Goal: Task Accomplishment & Management: Complete application form

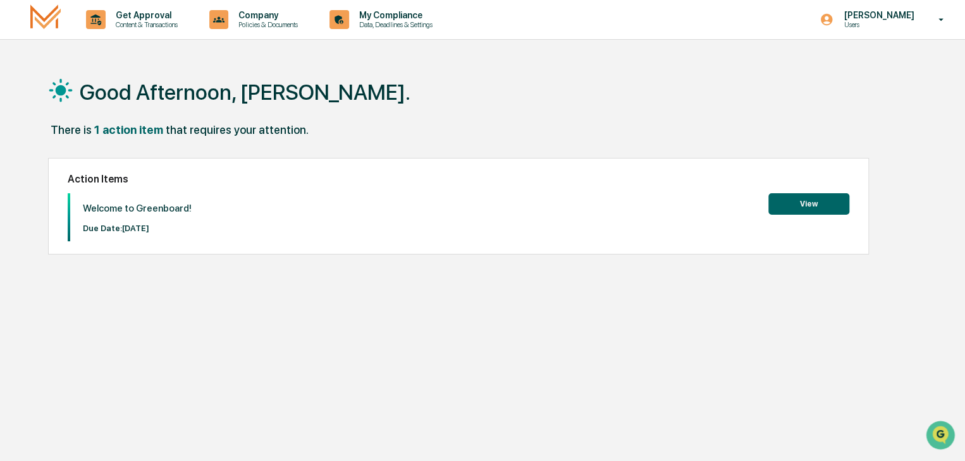
click at [850, 199] on div "Action Items Welcome to Greenboard! Due Date: [DATE] View" at bounding box center [458, 206] width 820 height 97
click at [830, 205] on button "View" at bounding box center [808, 203] width 81 height 21
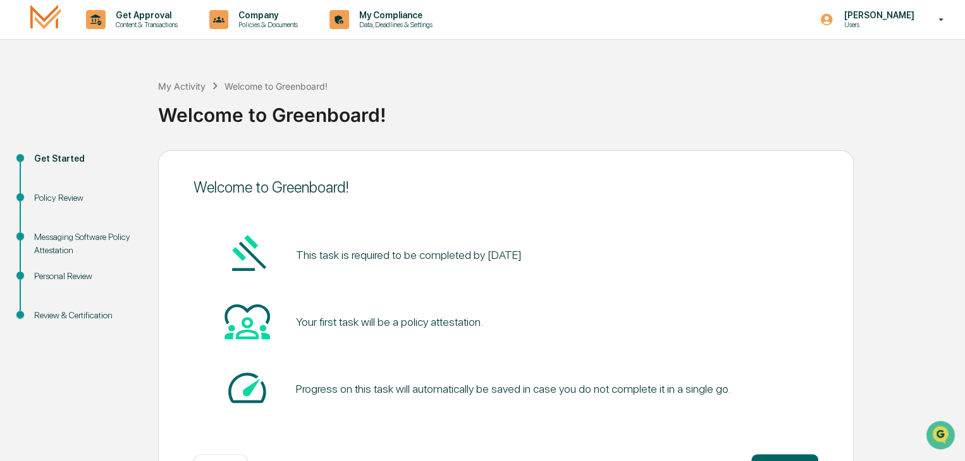
scroll to position [47, 0]
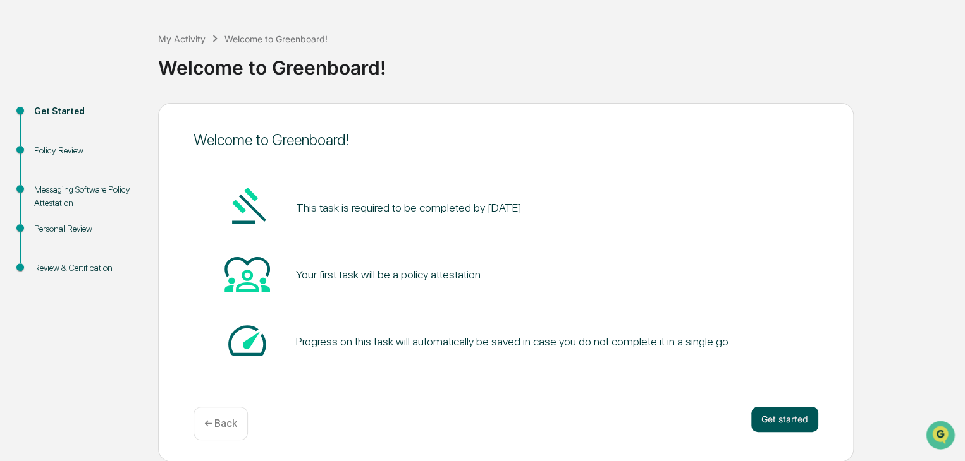
click at [792, 408] on button "Get started" at bounding box center [784, 419] width 67 height 25
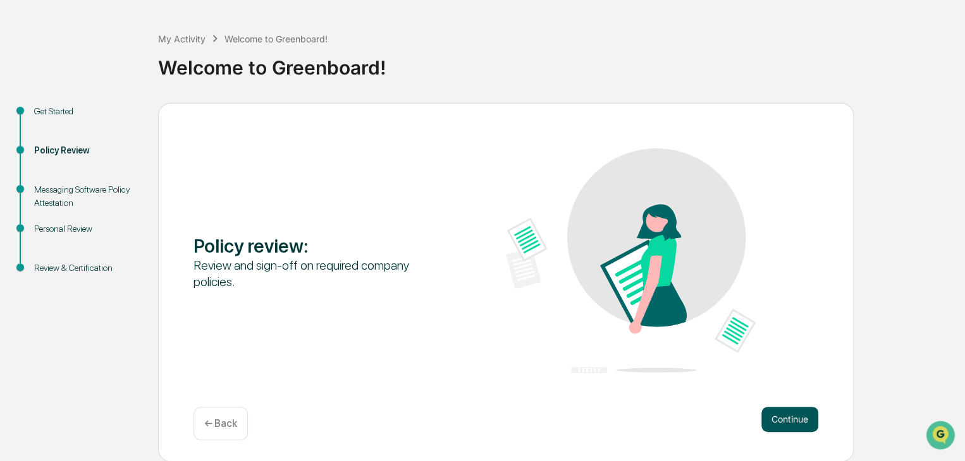
click at [776, 415] on button "Continue" at bounding box center [789, 419] width 57 height 25
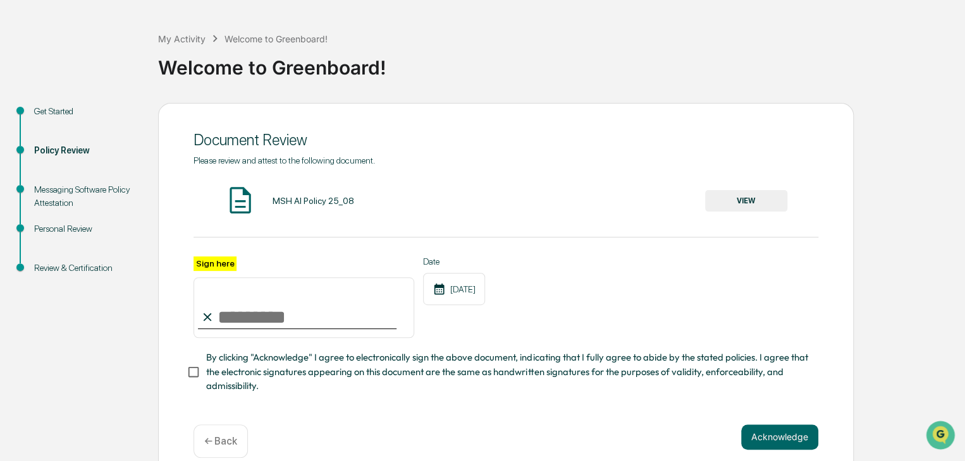
click at [721, 203] on button "VIEW" at bounding box center [746, 200] width 82 height 21
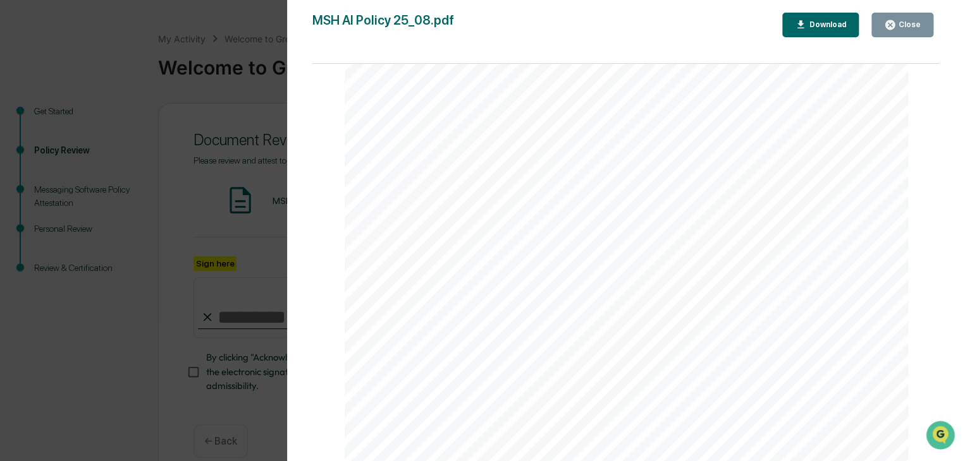
scroll to position [1903, 0]
click at [797, 41] on div "MSH AI Policy 25_08.pdf Close Download Page 1/3 AI Policy Generative Artificial…" at bounding box center [625, 243] width 627 height 461
click at [811, 29] on div "Download" at bounding box center [821, 25] width 52 height 12
click at [871, 117] on div "AI Policy Generative Artificial Intelligence [PERSON_NAME] & Co., Member FINRA/…" at bounding box center [626, 457] width 564 height 729
click at [898, 18] on button "Close" at bounding box center [902, 25] width 62 height 25
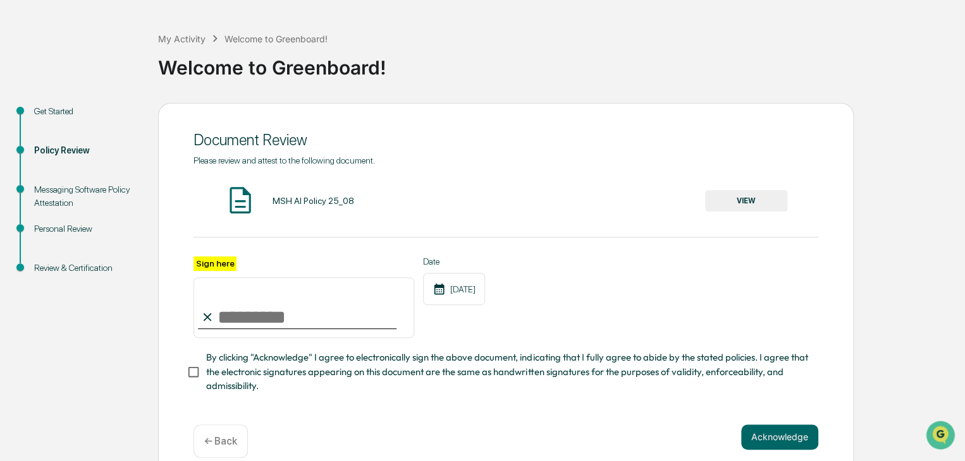
click at [207, 312] on input "Sign here" at bounding box center [303, 307] width 221 height 61
type input "**********"
click at [310, 375] on span "By clicking "Acknowledge" I agree to electronically sign the above document, in…" at bounding box center [507, 372] width 602 height 42
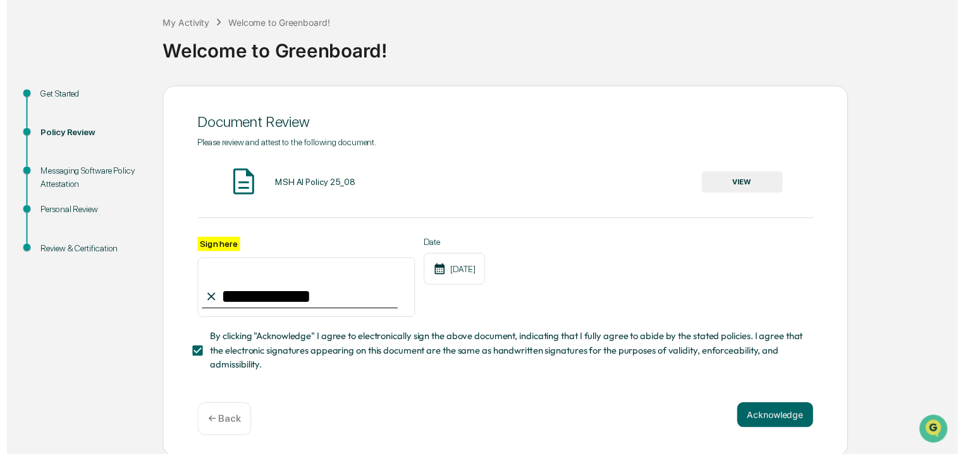
scroll to position [70, 0]
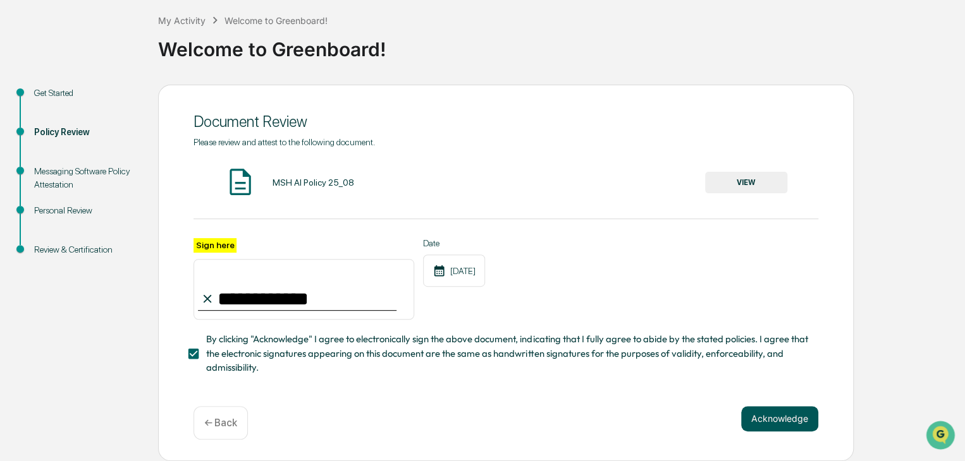
click at [773, 418] on button "Acknowledge" at bounding box center [779, 418] width 77 height 25
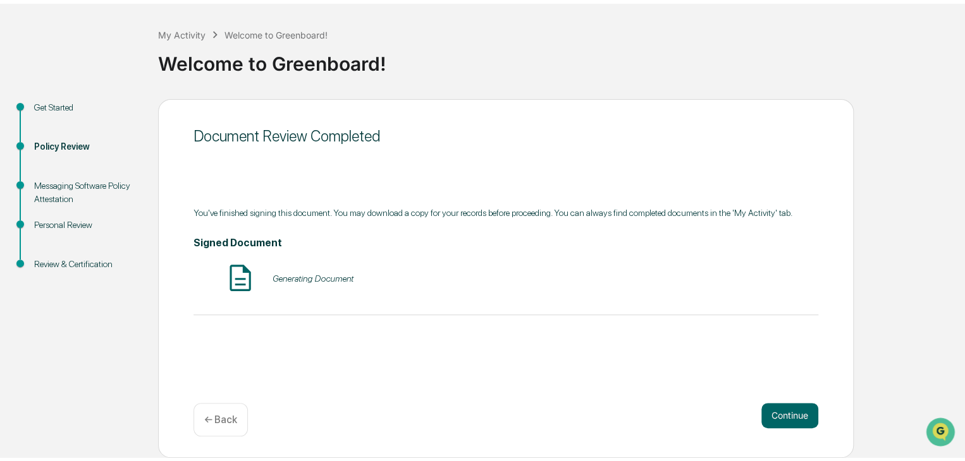
scroll to position [47, 0]
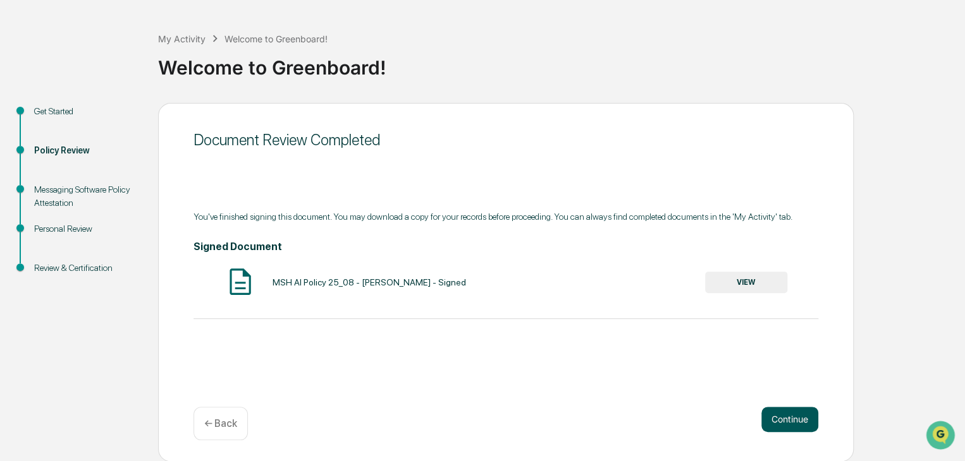
click at [797, 415] on button "Continue" at bounding box center [789, 419] width 57 height 25
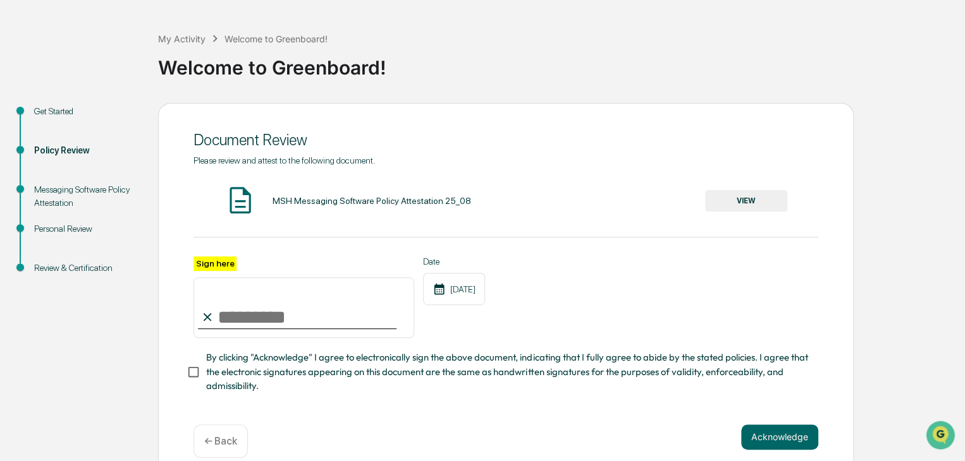
click at [257, 302] on input "Sign here" at bounding box center [303, 307] width 221 height 61
click at [434, 433] on div "Acknowledge ← Back" at bounding box center [505, 442] width 625 height 34
click at [295, 334] on input "Sign here" at bounding box center [303, 307] width 221 height 61
click at [254, 374] on span "By clicking "Acknowledge" I agree to electronically sign the above document, in…" at bounding box center [507, 372] width 602 height 42
click at [811, 443] on button "Acknowledge" at bounding box center [779, 437] width 77 height 25
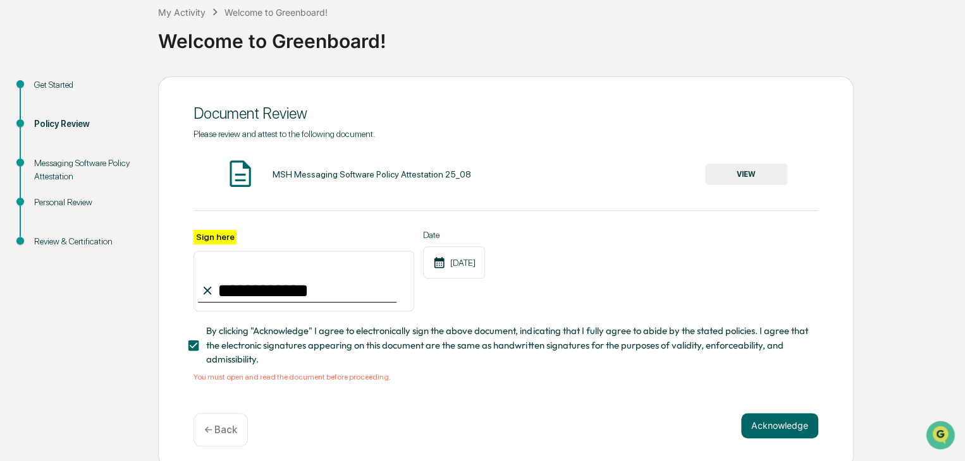
scroll to position [85, 0]
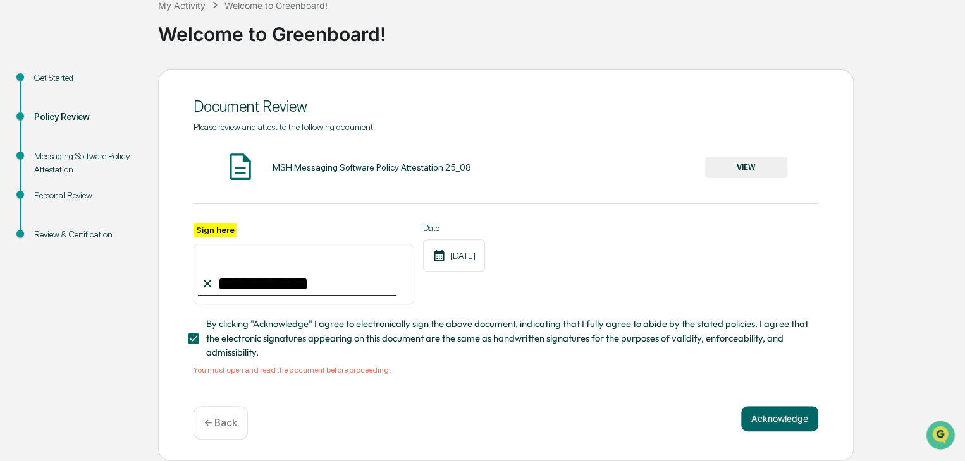
click at [760, 157] on button "VIEW" at bounding box center [746, 167] width 82 height 21
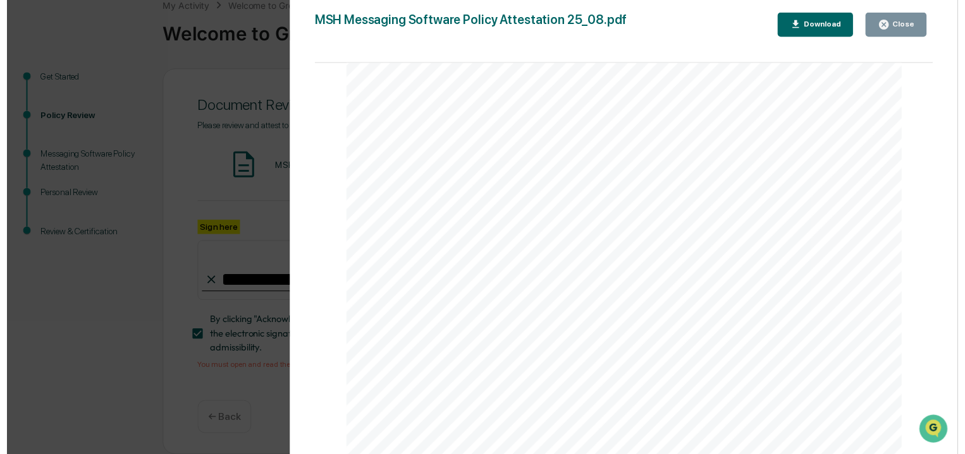
scroll to position [1903, 0]
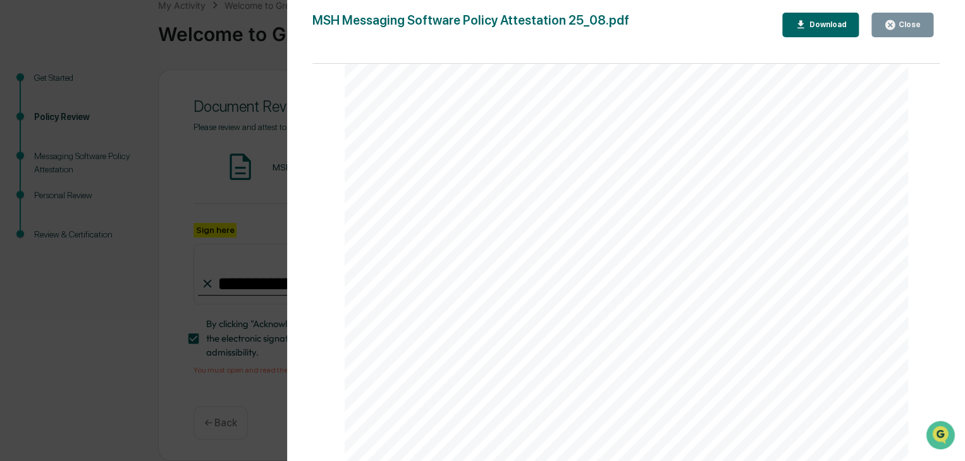
click at [456, 238] on div "Messaging Software Policy Attestation [PERSON_NAME] & Co., Member FINRA/SIPC Pa…" at bounding box center [626, 97] width 564 height 729
click at [462, 230] on div "Messaging Software Policy Attestation [PERSON_NAME] & Co., Member FINRA/SIPC Pa…" at bounding box center [626, 97] width 564 height 729
drag, startPoint x: 462, startPoint y: 230, endPoint x: 532, endPoint y: 216, distance: 71.0
click at [532, 216] on div "Messaging Software Policy Attestation [PERSON_NAME] & Co., Member FINRA/SIPC Pa…" at bounding box center [626, 97] width 564 height 729
click at [518, 219] on div "Messaging Software Policy Attestation [PERSON_NAME] & Co., Member FINRA/SIPC Pa…" at bounding box center [626, 97] width 564 height 729
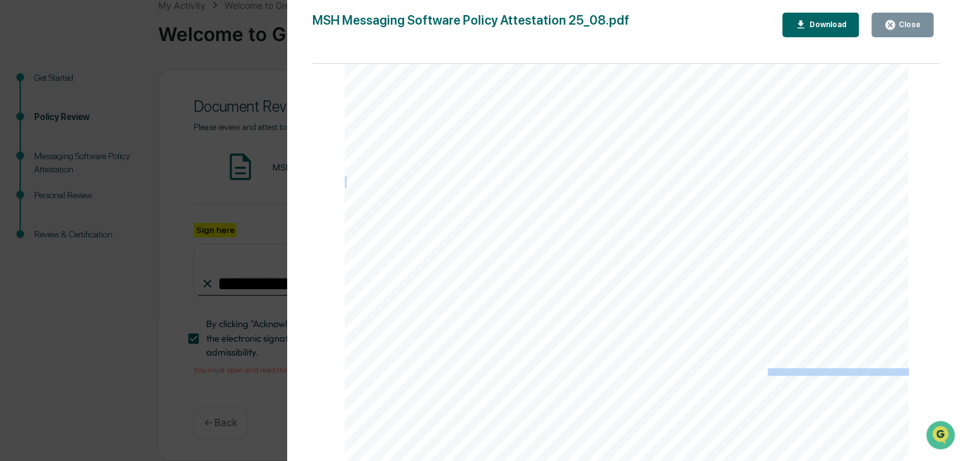
click at [518, 219] on div "Messaging Software Policy Attestation [PERSON_NAME] & Co., Member FINRA/SIPC Pa…" at bounding box center [626, 97] width 564 height 729
click at [886, 22] on icon "button" at bounding box center [890, 25] width 12 height 12
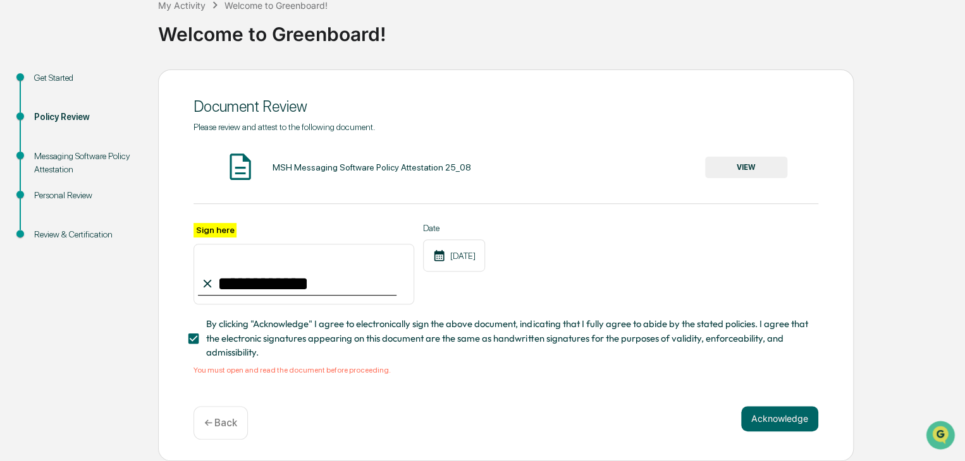
click at [352, 269] on input "**********" at bounding box center [303, 274] width 221 height 61
click at [247, 317] on div "**********" at bounding box center [505, 299] width 625 height 152
click at [237, 332] on span "By clicking "Acknowledge" I agree to electronically sign the above document, in…" at bounding box center [507, 338] width 602 height 42
click at [254, 295] on div at bounding box center [297, 295] width 198 height 1
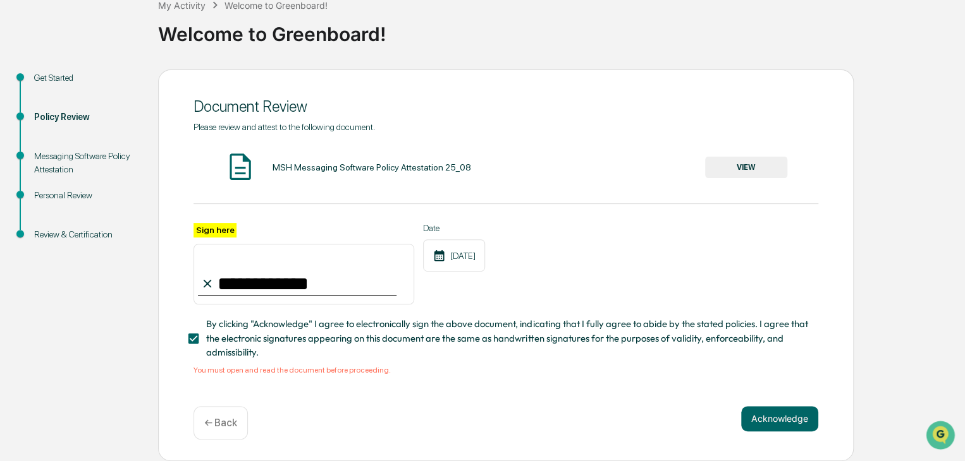
click at [265, 281] on input "**********" at bounding box center [303, 274] width 221 height 61
type input "*"
click at [503, 385] on div "Please review and attest to the following document. MSH Messaging Software Poli…" at bounding box center [505, 258] width 625 height 272
click at [317, 272] on input "Sign here" at bounding box center [303, 274] width 221 height 61
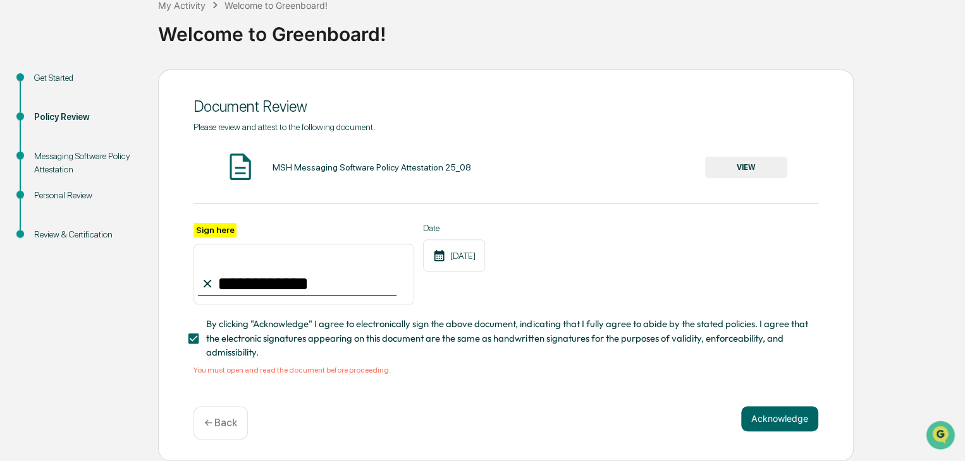
type input "**********"
click at [488, 360] on div "**********" at bounding box center [505, 299] width 625 height 152
click at [779, 423] on button "Acknowledge" at bounding box center [779, 418] width 77 height 25
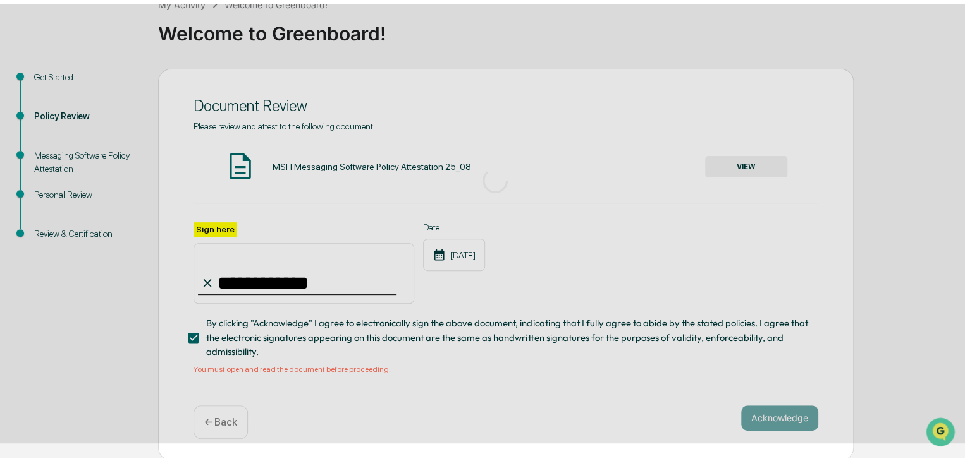
scroll to position [47, 0]
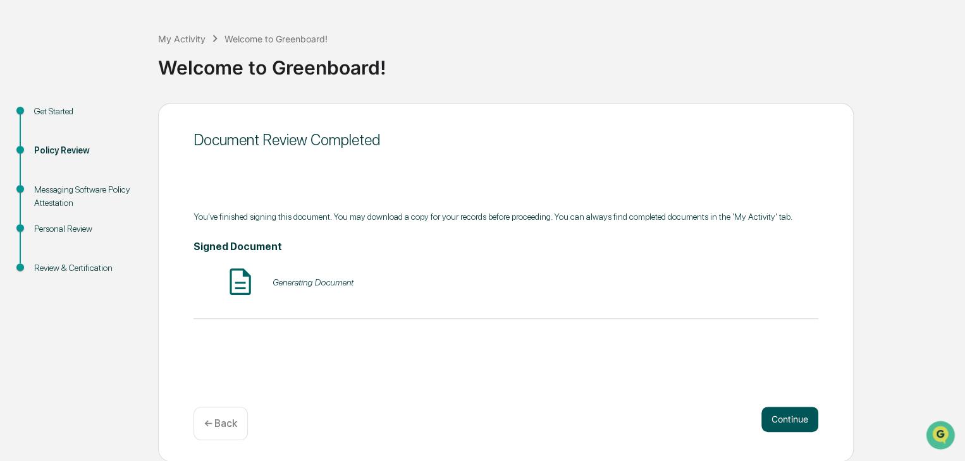
click at [777, 418] on button "Continue" at bounding box center [789, 419] width 57 height 25
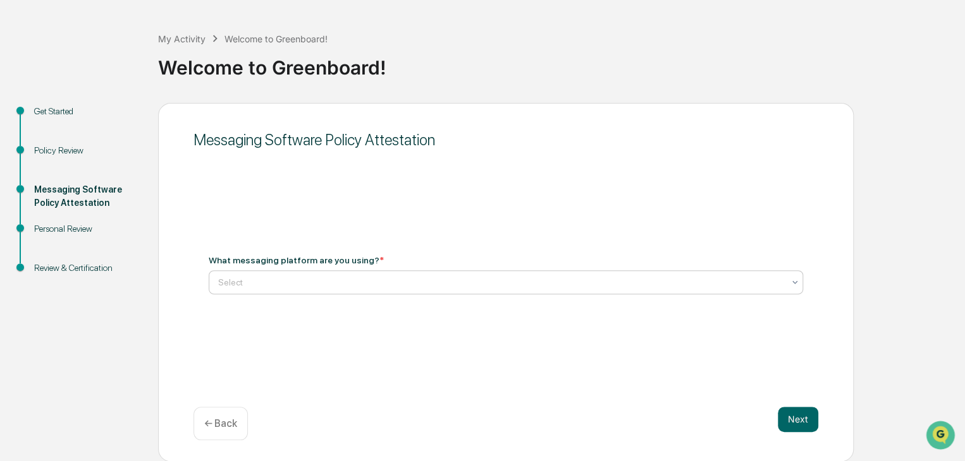
click at [375, 288] on div at bounding box center [500, 282] width 565 height 13
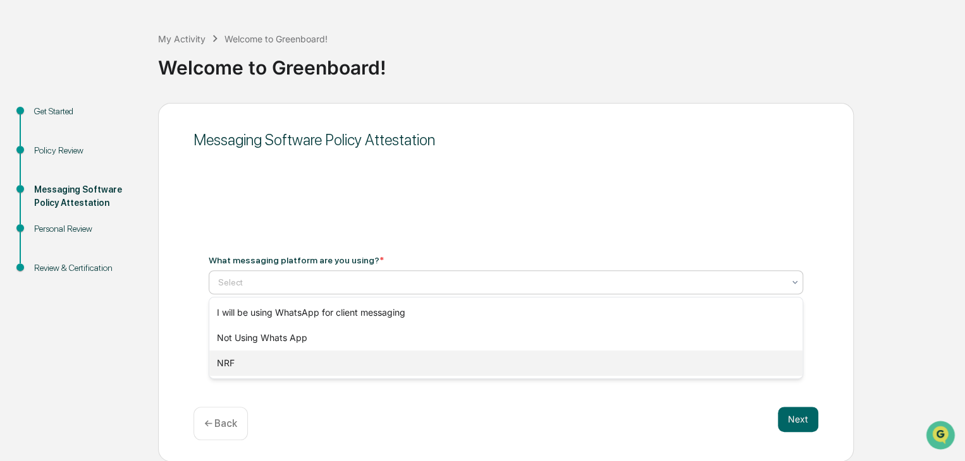
click at [341, 358] on div "NRF" at bounding box center [505, 363] width 593 height 25
click at [418, 286] on div at bounding box center [500, 282] width 565 height 13
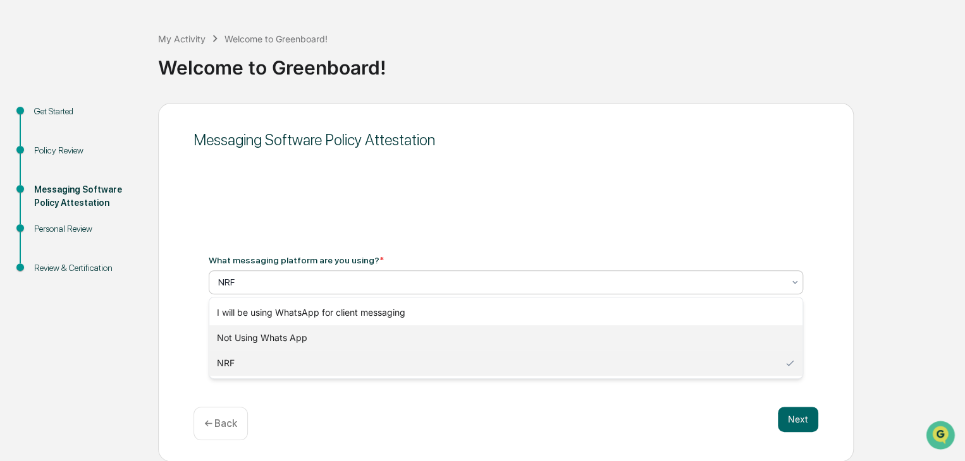
click at [377, 338] on div "Not Using Whats App" at bounding box center [505, 338] width 593 height 25
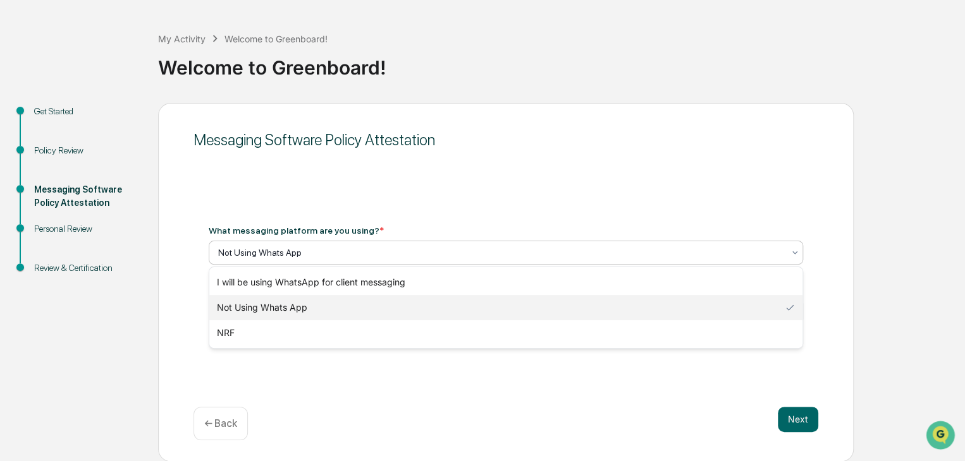
click at [491, 244] on div "Not Using Whats App" at bounding box center [501, 253] width 578 height 18
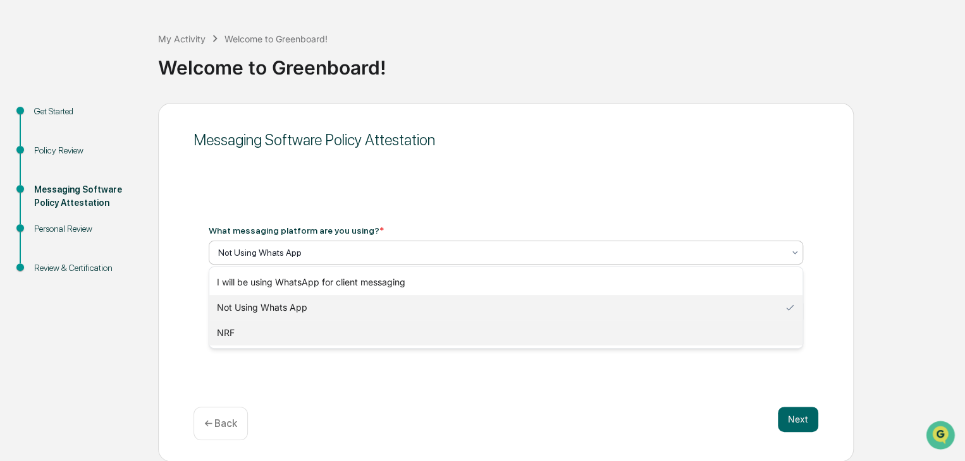
click at [429, 329] on div "NRF" at bounding box center [505, 332] width 593 height 25
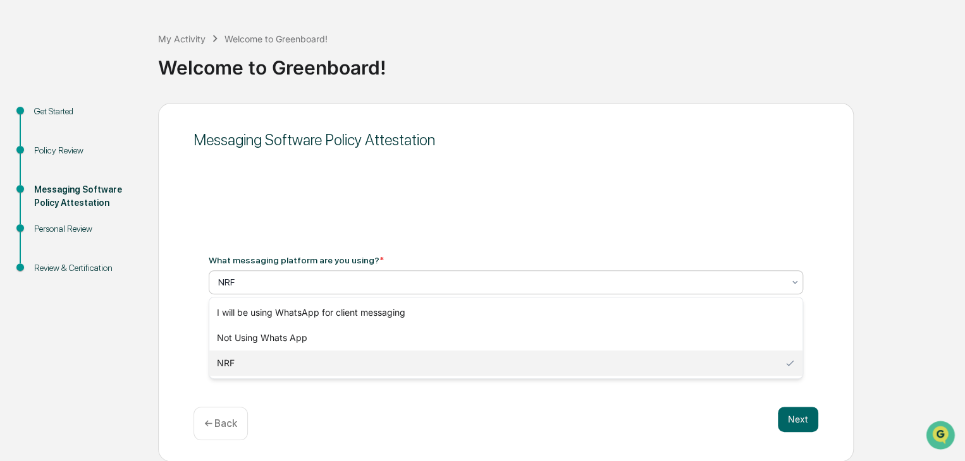
click at [718, 282] on div at bounding box center [500, 282] width 565 height 13
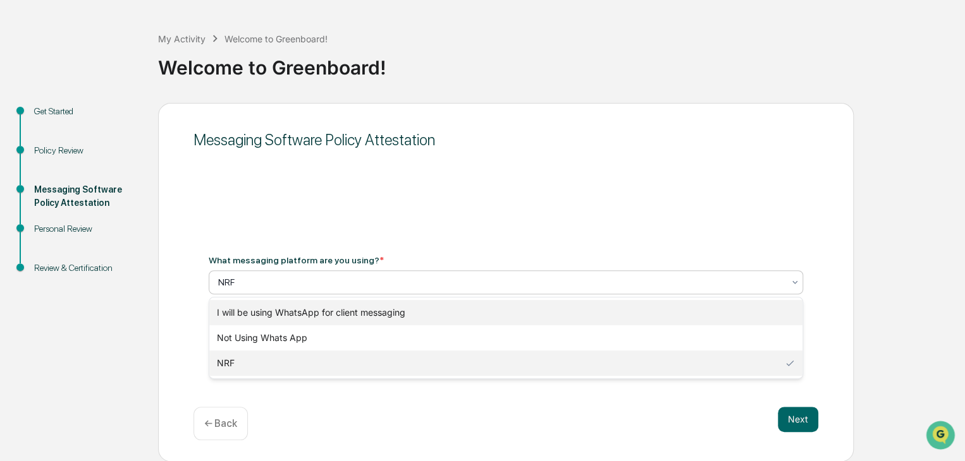
click at [685, 307] on div "I will be using WhatsApp for client messaging" at bounding box center [505, 312] width 593 height 25
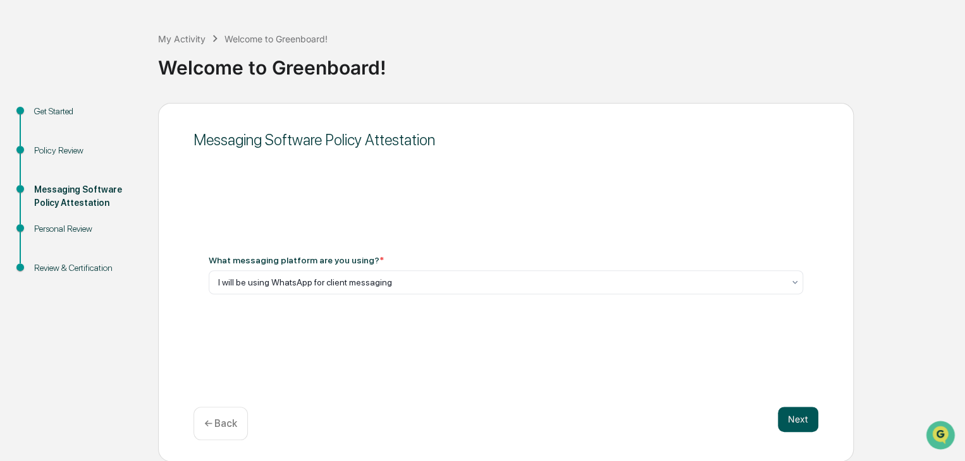
click at [794, 415] on button "Next" at bounding box center [797, 419] width 40 height 25
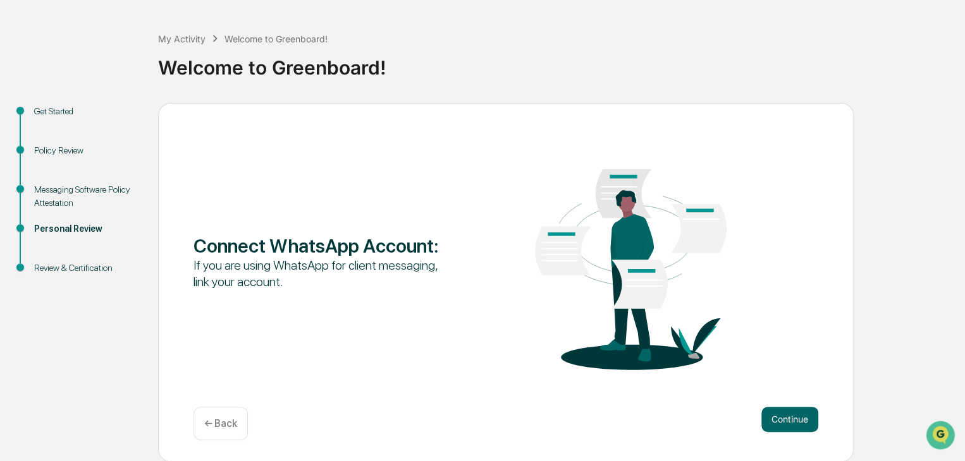
click at [210, 428] on p "← Back" at bounding box center [220, 424] width 33 height 12
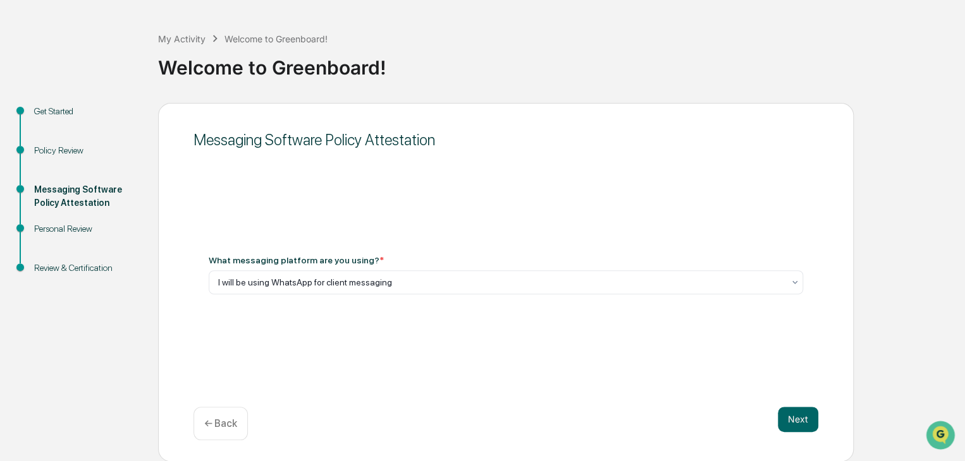
click at [501, 296] on div "What messaging platform are you using? * I will be using WhatsApp for client me…" at bounding box center [505, 275] width 625 height 70
click at [509, 286] on div at bounding box center [500, 282] width 565 height 13
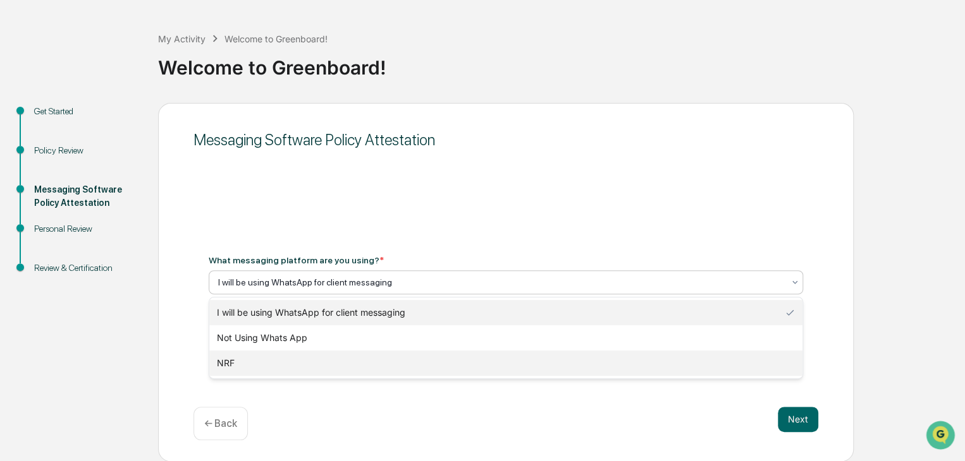
click at [430, 357] on div "NRF" at bounding box center [505, 363] width 593 height 25
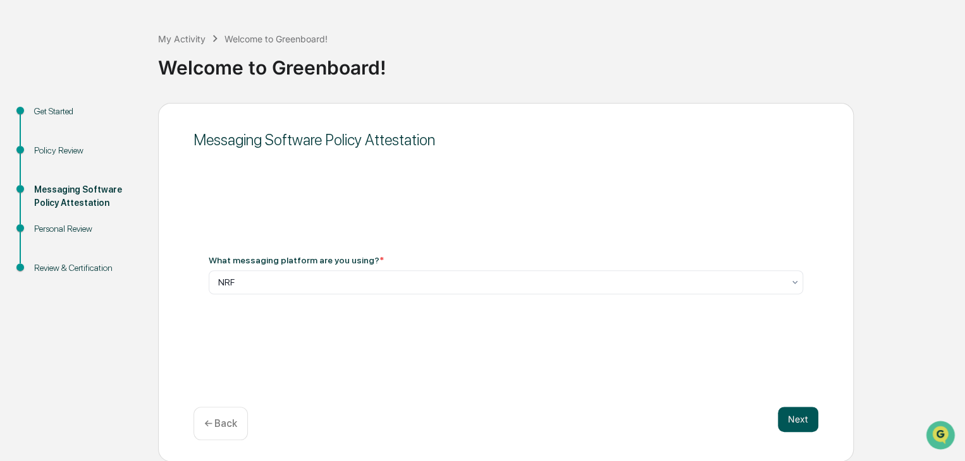
click at [793, 421] on button "Next" at bounding box center [797, 419] width 40 height 25
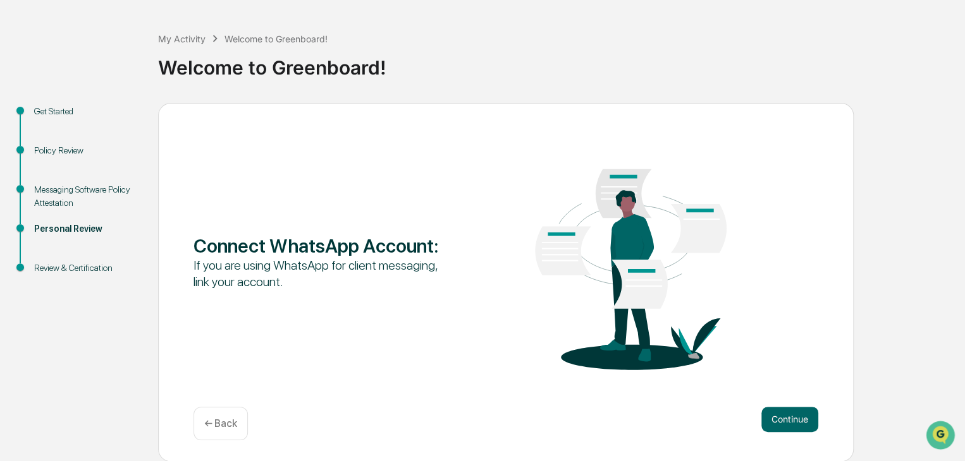
click at [207, 420] on p "← Back" at bounding box center [220, 424] width 33 height 12
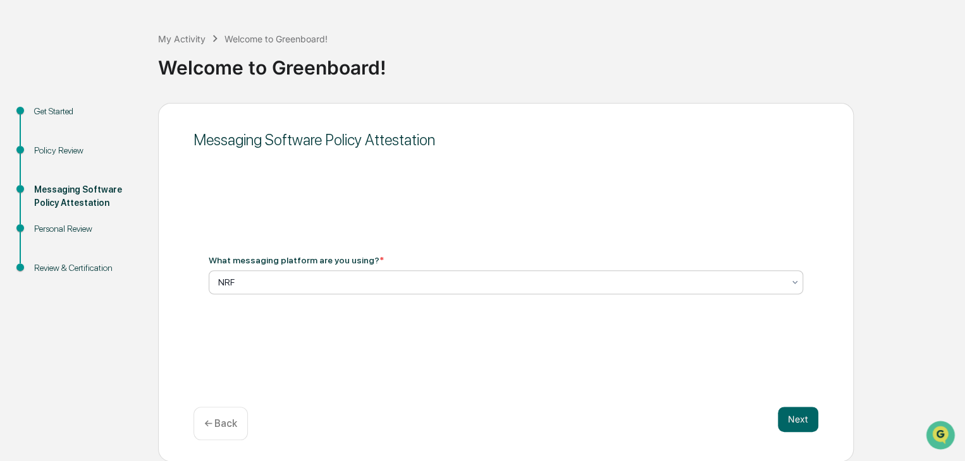
click at [410, 283] on div at bounding box center [500, 282] width 565 height 13
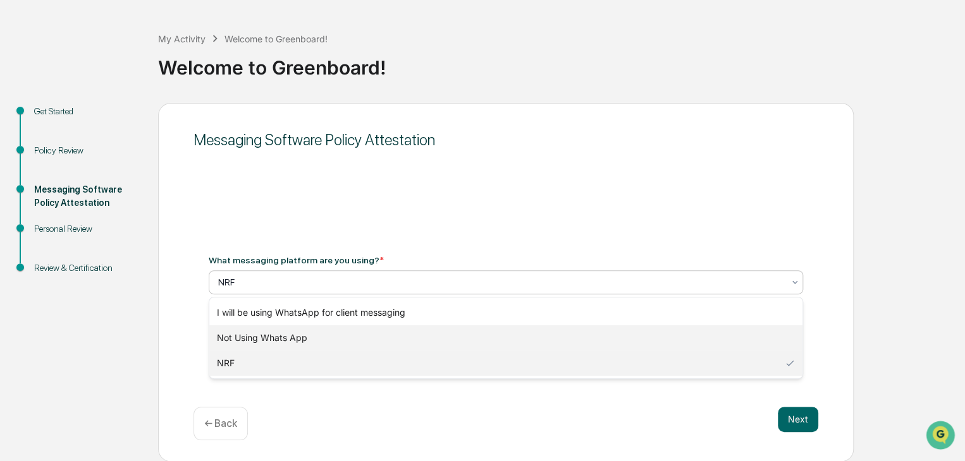
drag, startPoint x: 397, startPoint y: 312, endPoint x: 387, endPoint y: 337, distance: 26.6
click at [387, 337] on div "I will be using WhatsApp for client messaging Not Using Whats App NRF" at bounding box center [505, 338] width 593 height 81
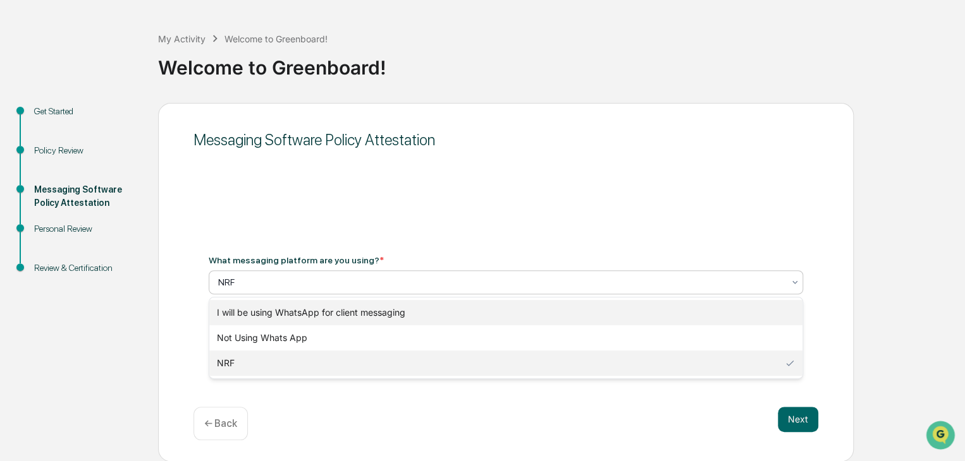
click at [398, 320] on div "I will be using WhatsApp for client messaging" at bounding box center [505, 312] width 593 height 25
